Goal: Task Accomplishment & Management: Use online tool/utility

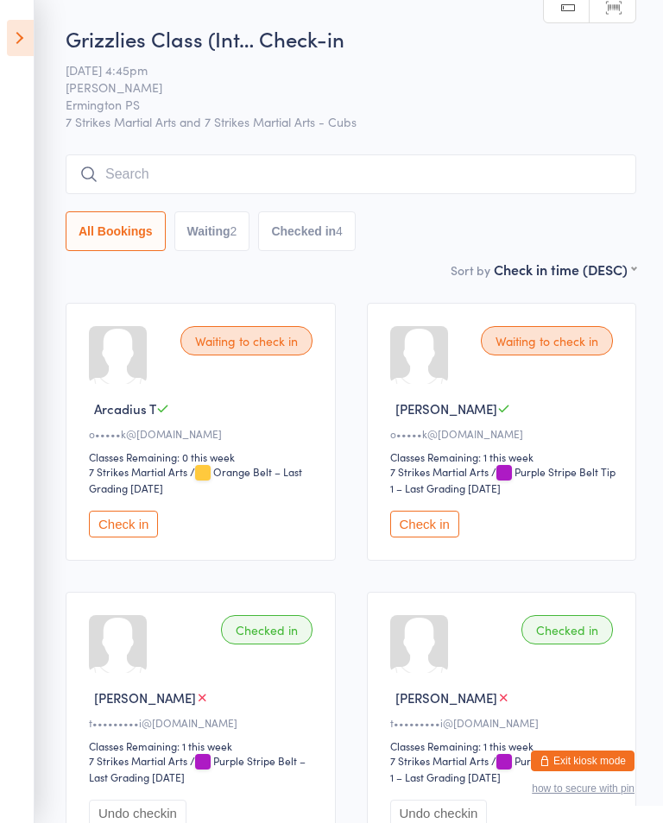
click at [22, 48] on icon at bounding box center [20, 38] width 27 height 36
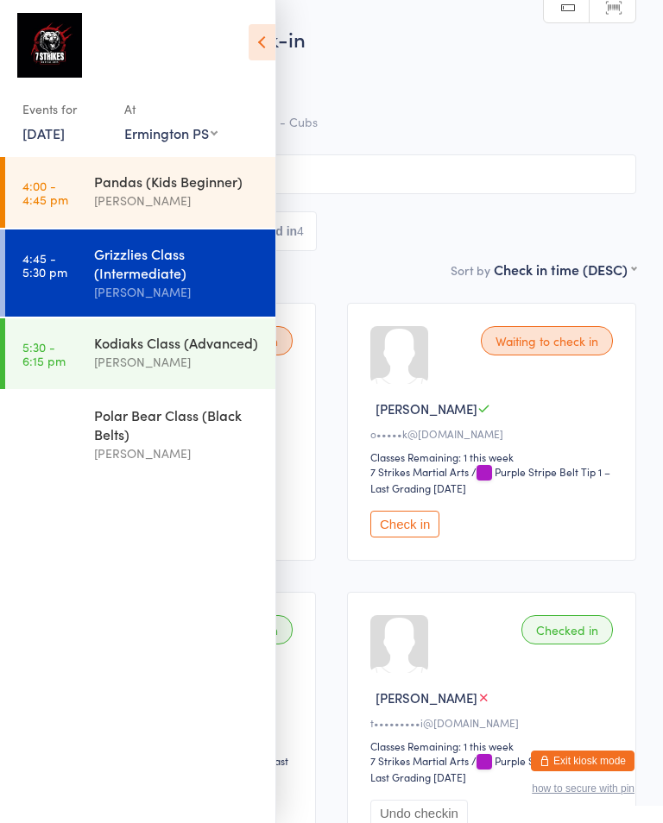
click at [159, 359] on div "[PERSON_NAME]" at bounding box center [177, 362] width 167 height 20
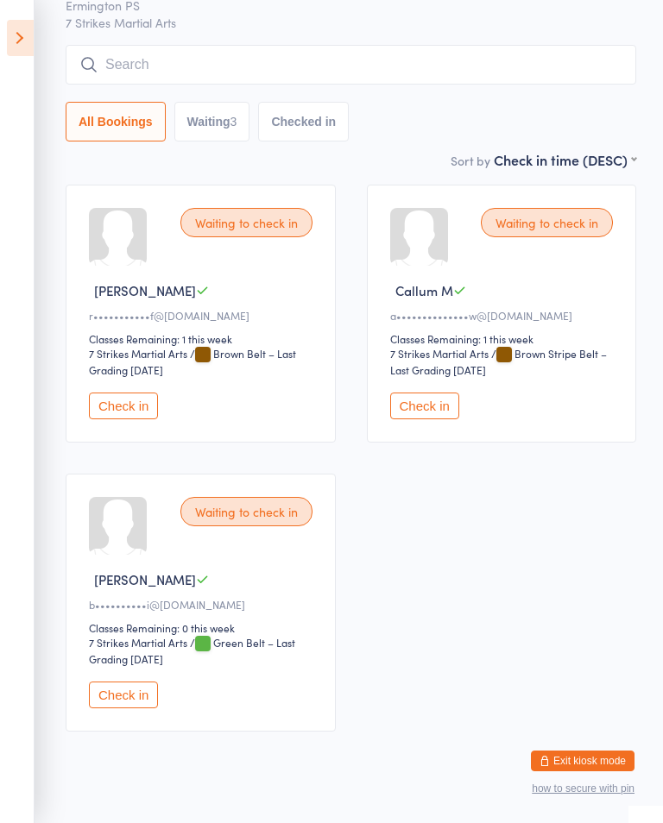
scroll to position [119, 0]
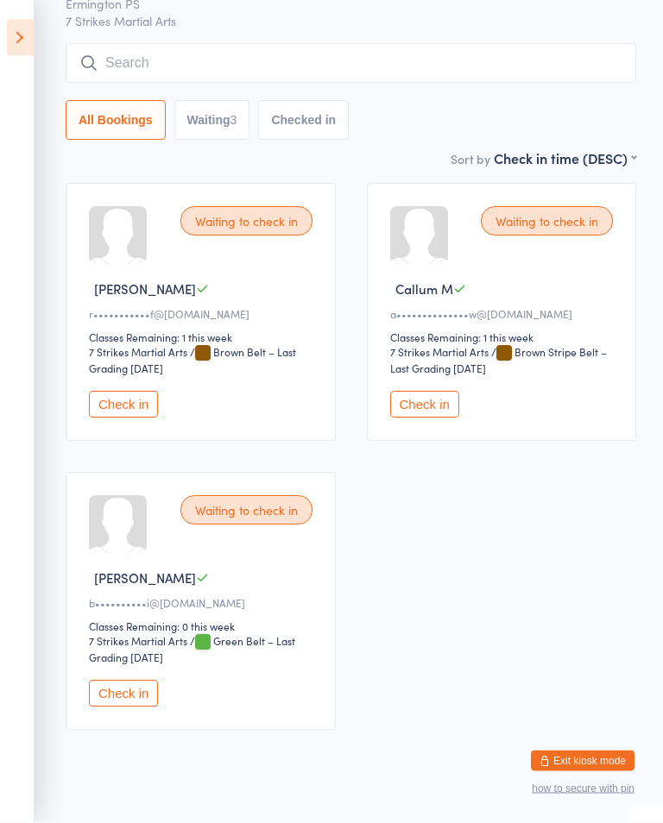
click at [432, 415] on button "Check in" at bounding box center [424, 405] width 69 height 27
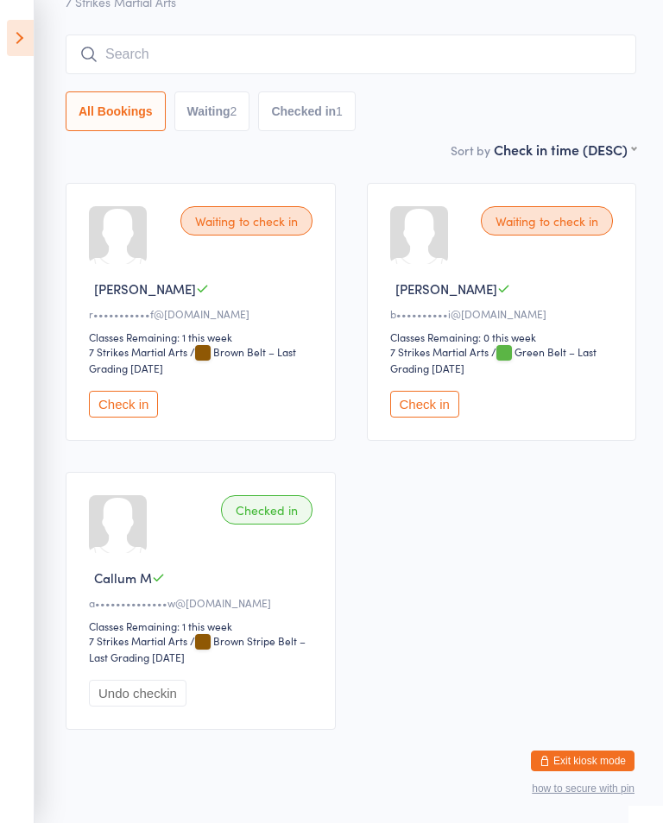
click at [134, 409] on button "Check in" at bounding box center [123, 404] width 69 height 27
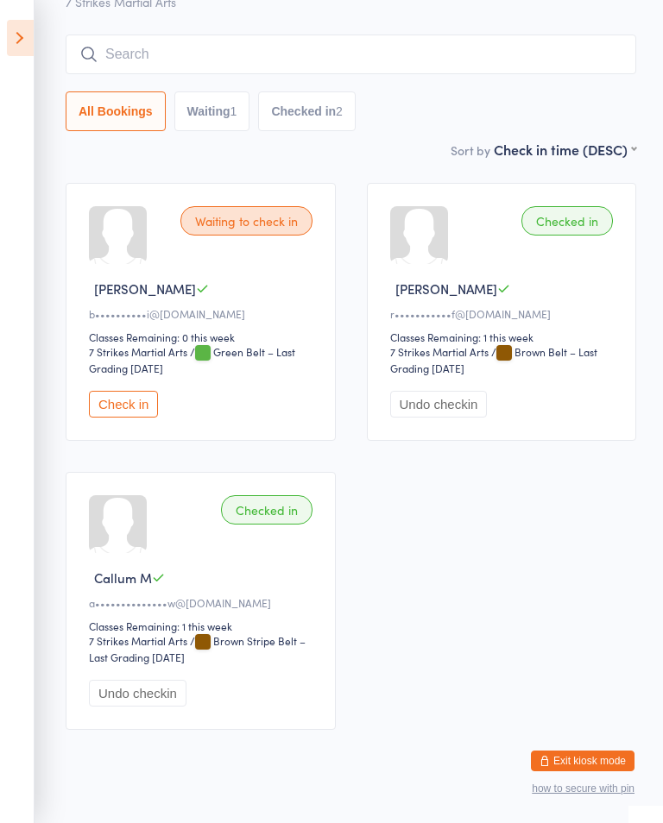
click at [27, 38] on icon at bounding box center [20, 38] width 27 height 36
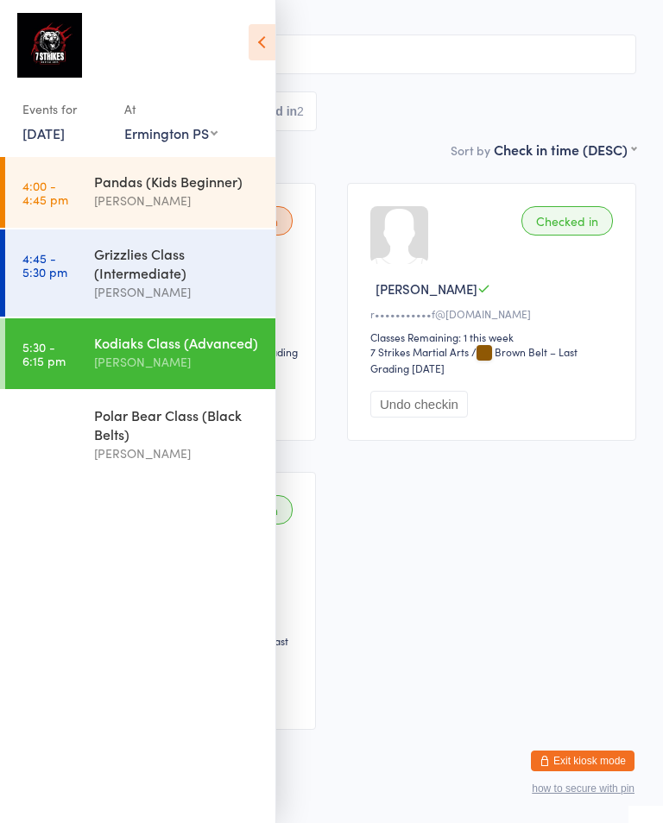
click at [266, 42] on icon at bounding box center [262, 42] width 27 height 36
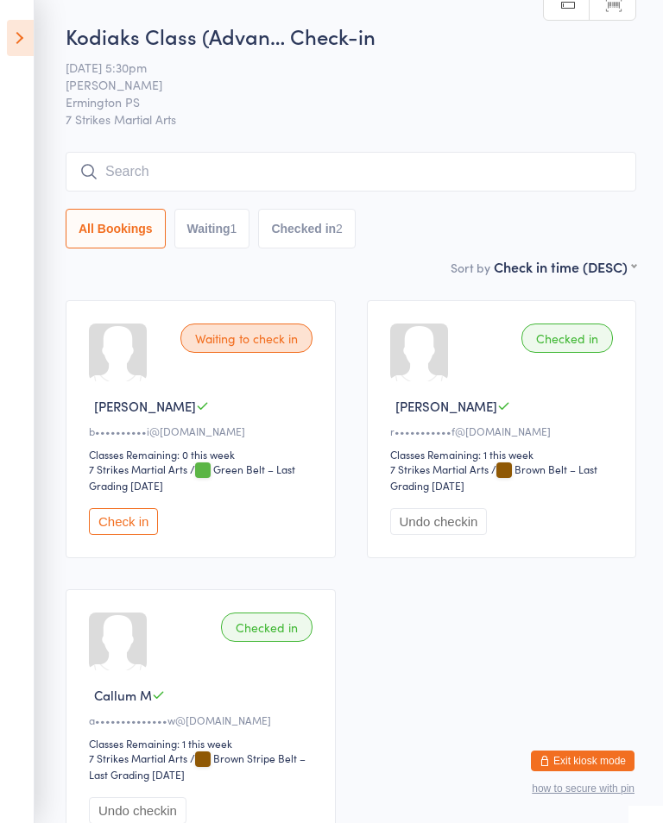
scroll to position [0, 0]
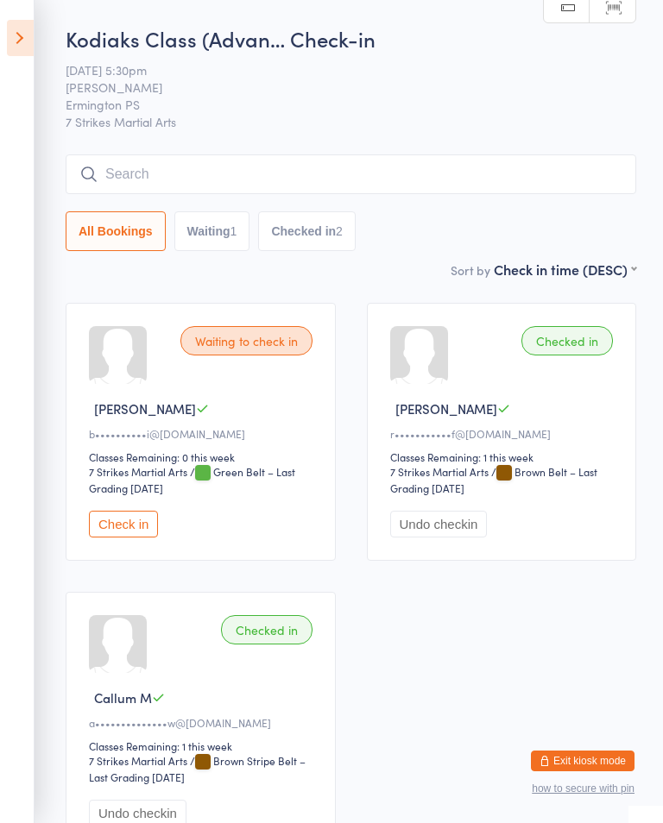
click at [26, 44] on icon at bounding box center [20, 38] width 27 height 36
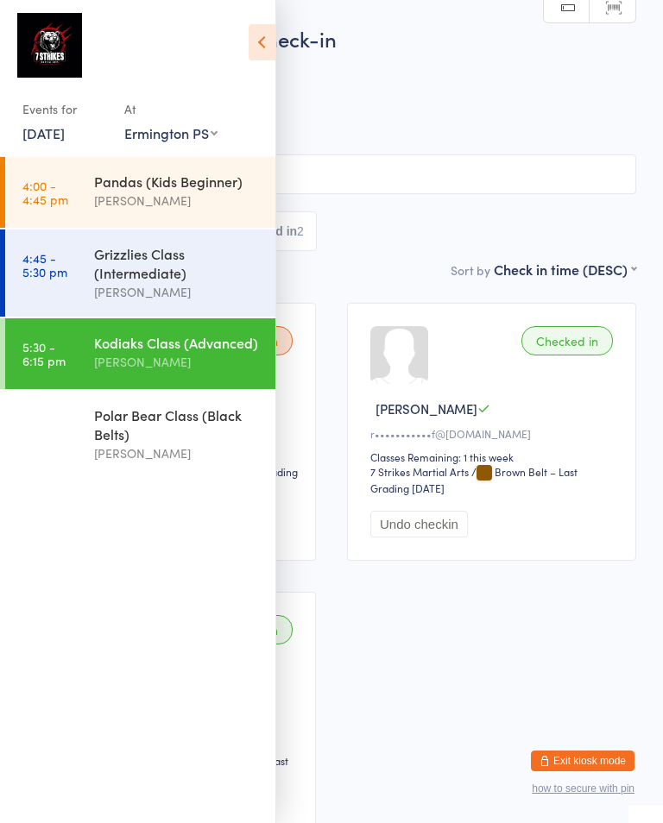
click at [266, 38] on icon at bounding box center [262, 42] width 27 height 36
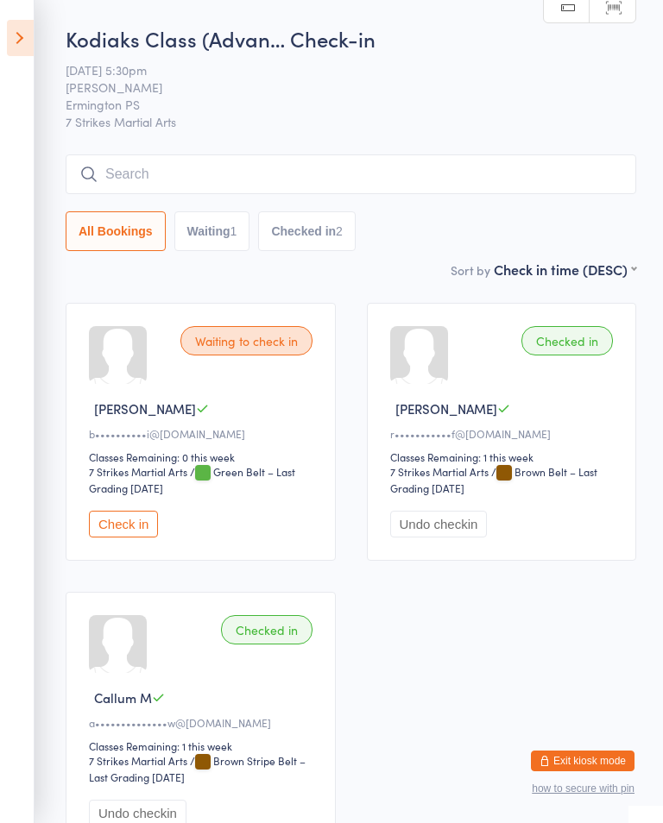
click at [379, 173] on input "search" at bounding box center [351, 174] width 570 height 40
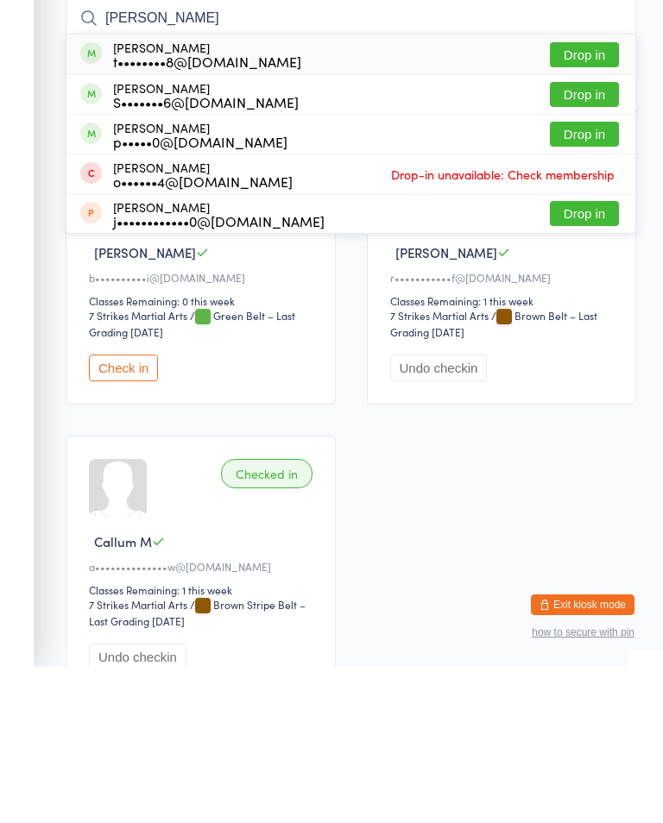
type input "[PERSON_NAME]"
click at [581, 198] on button "Drop in" at bounding box center [584, 210] width 69 height 25
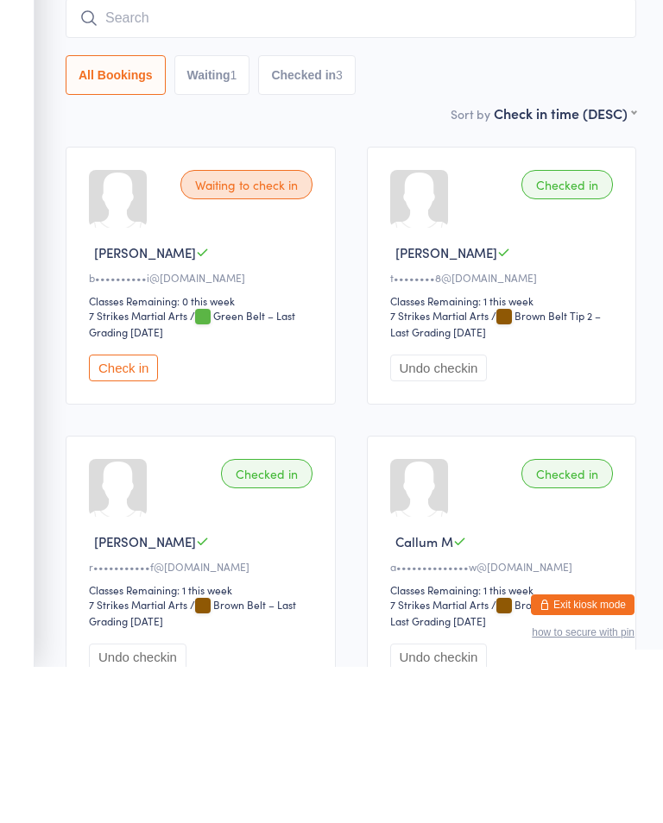
scroll to position [156, 0]
